Goal: Information Seeking & Learning: Learn about a topic

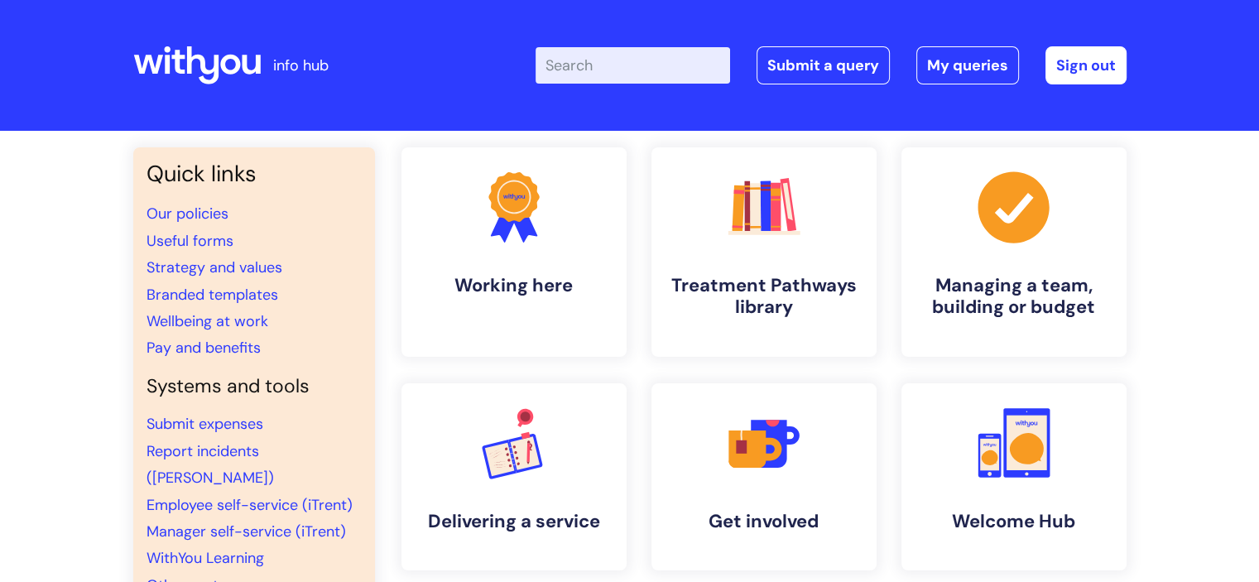
click at [588, 74] on input "Enter your search term here..." at bounding box center [632, 65] width 194 height 36
type input "pat"
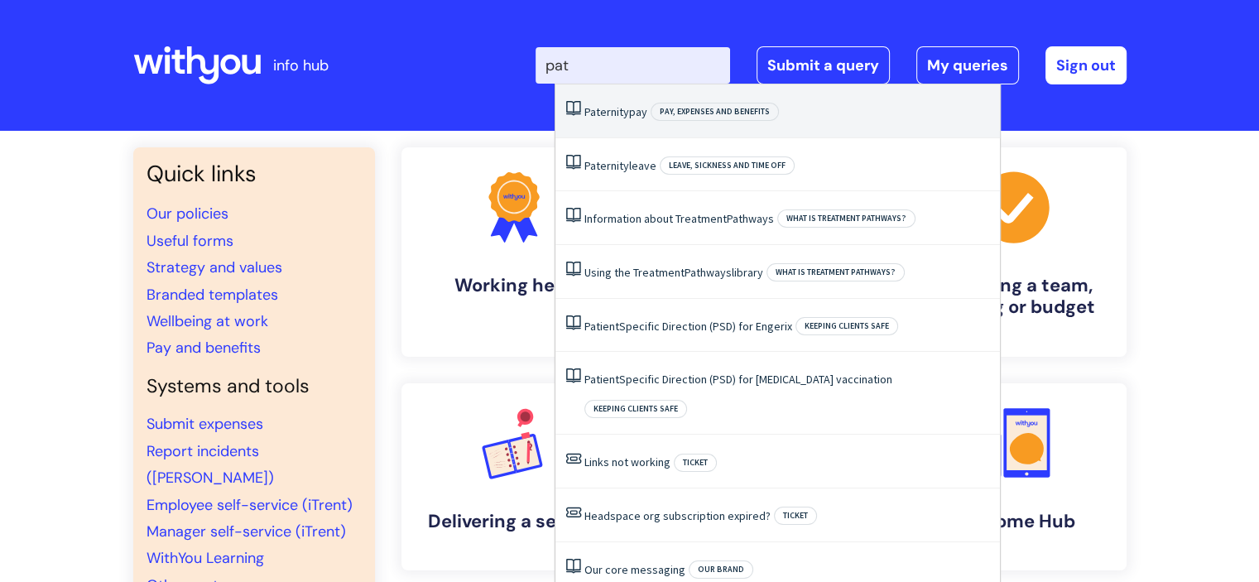
click at [597, 94] on li "Paternity pay Pay, expenses and benefits" at bounding box center [777, 111] width 444 height 54
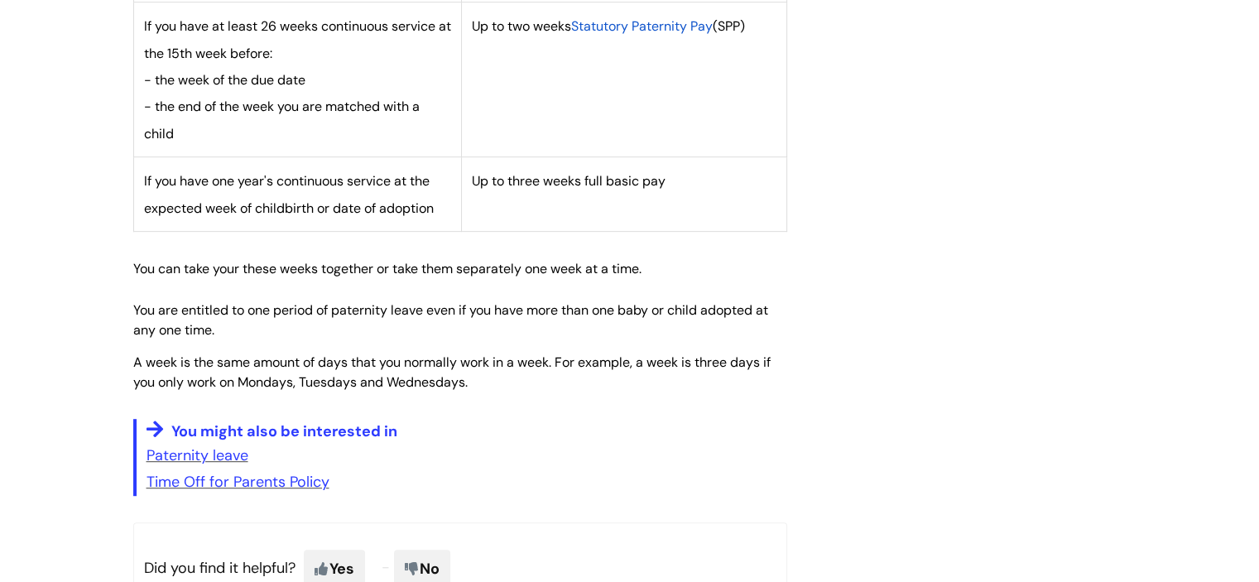
scroll to position [823, 0]
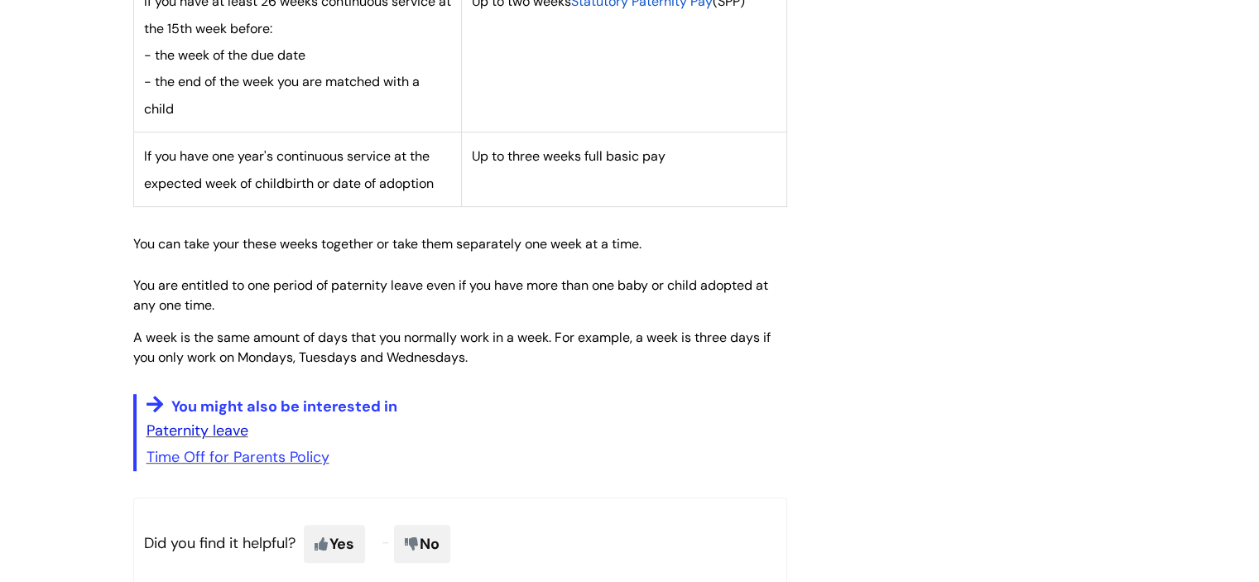
click at [213, 436] on link "Paternity leave" at bounding box center [197, 430] width 102 height 20
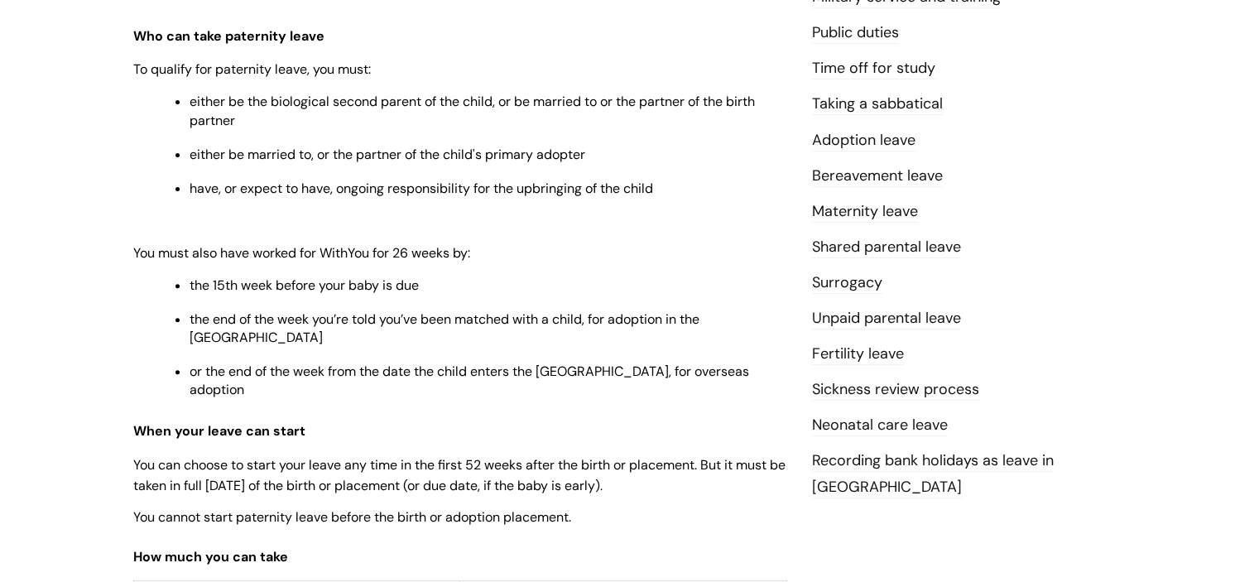
scroll to position [1018, 0]
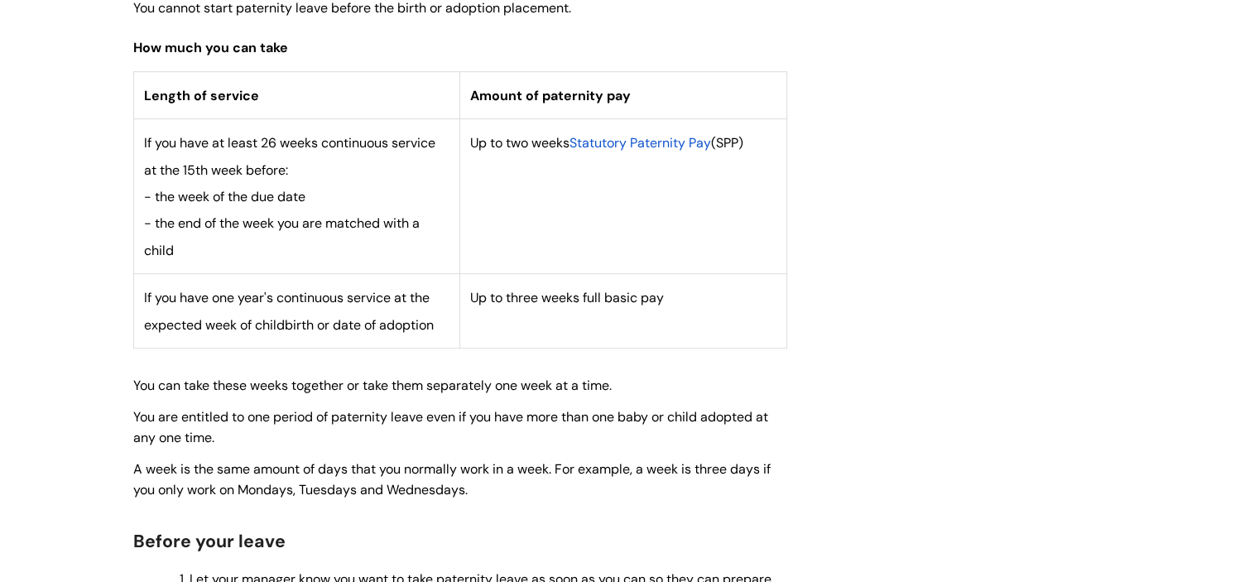
click at [652, 134] on span "Statutory Paternity Pay" at bounding box center [640, 142] width 142 height 17
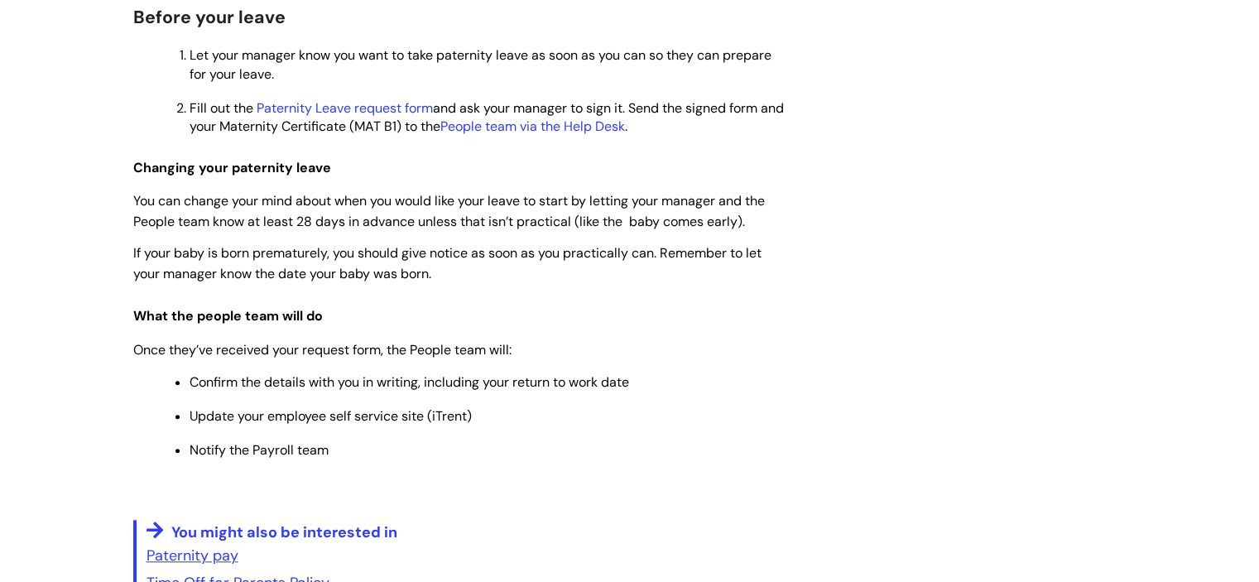
scroll to position [1554, 0]
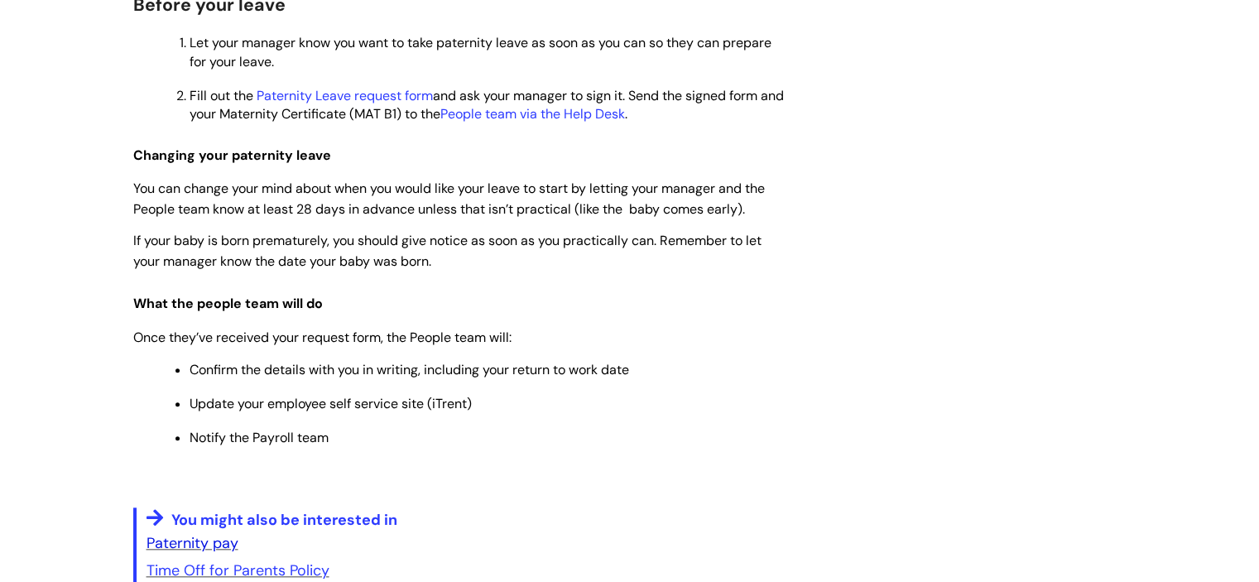
click at [228, 533] on link "Paternity pay" at bounding box center [192, 543] width 92 height 20
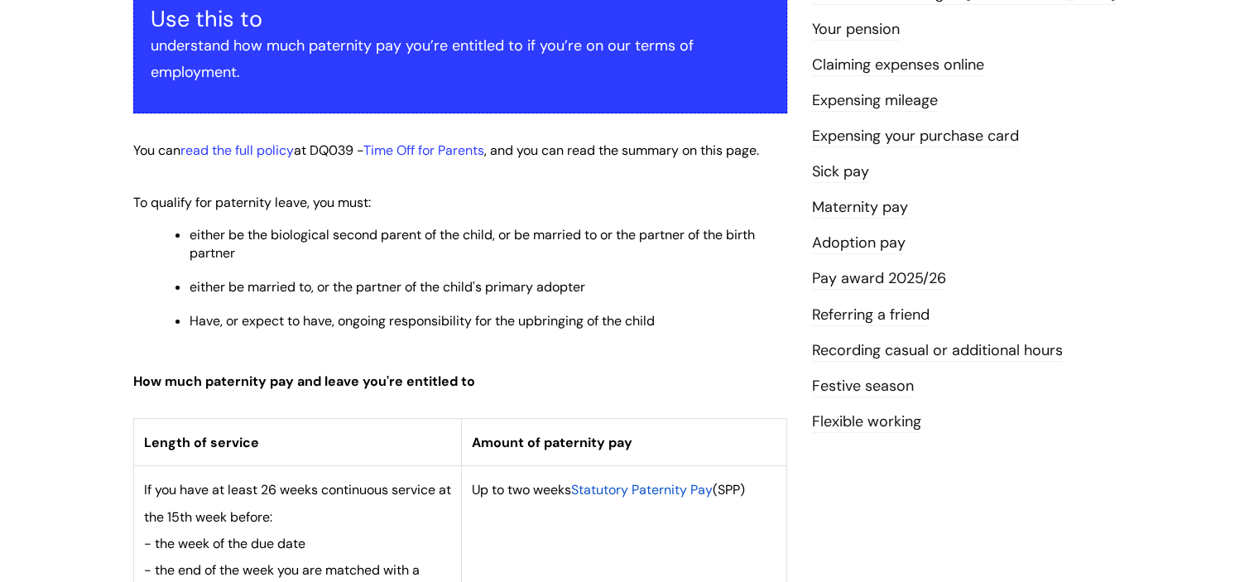
scroll to position [281, 0]
